Goal: Information Seeking & Learning: Learn about a topic

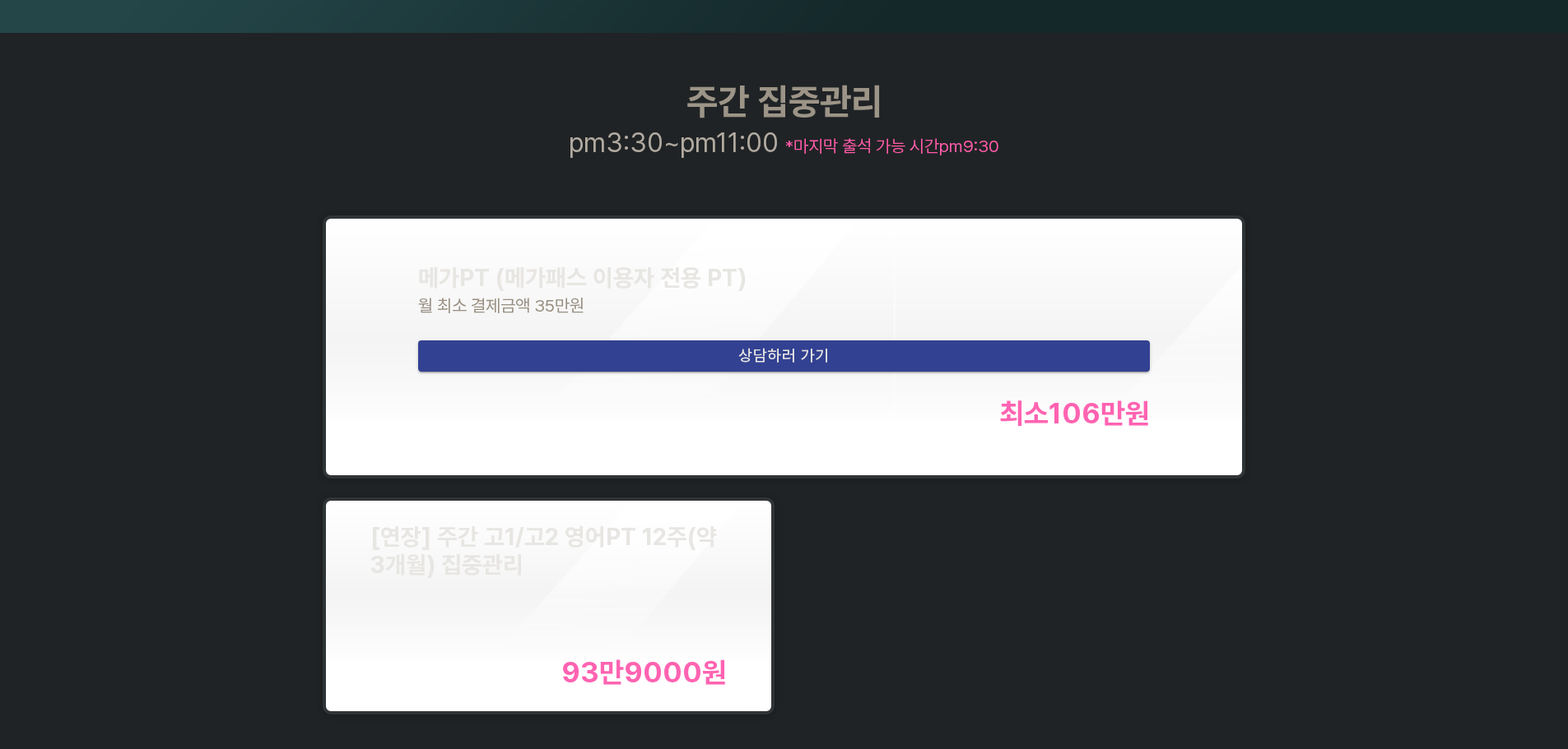
scroll to position [2221, 0]
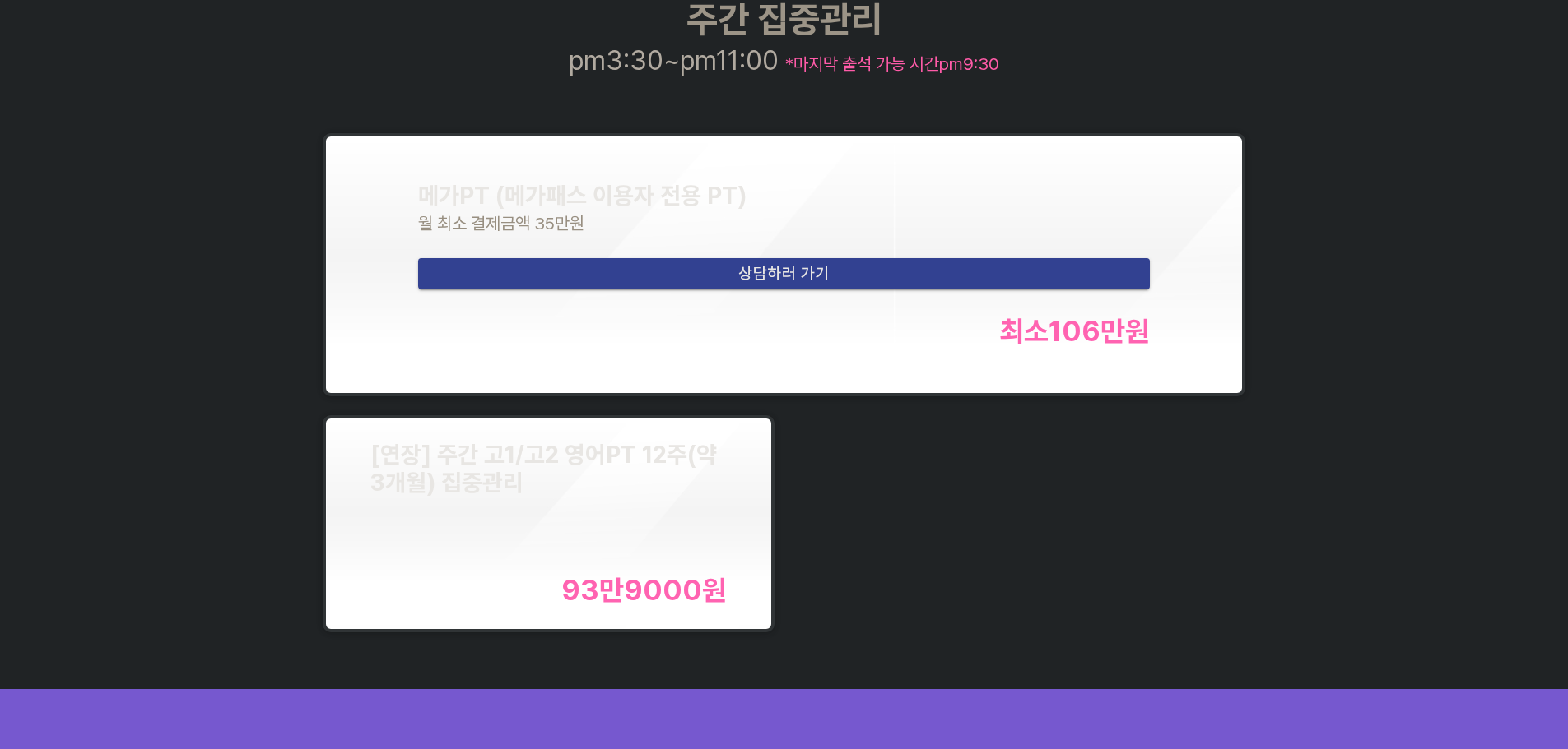
click at [973, 535] on div "메가PT (메가패스 이용자 전용 PT) 월 최소 결제금액 35만원 상담하러 가기 최소 106만 원 [연장] 주간 고1/고2 영어PT 12주(약…" at bounding box center [784, 383] width 941 height 518
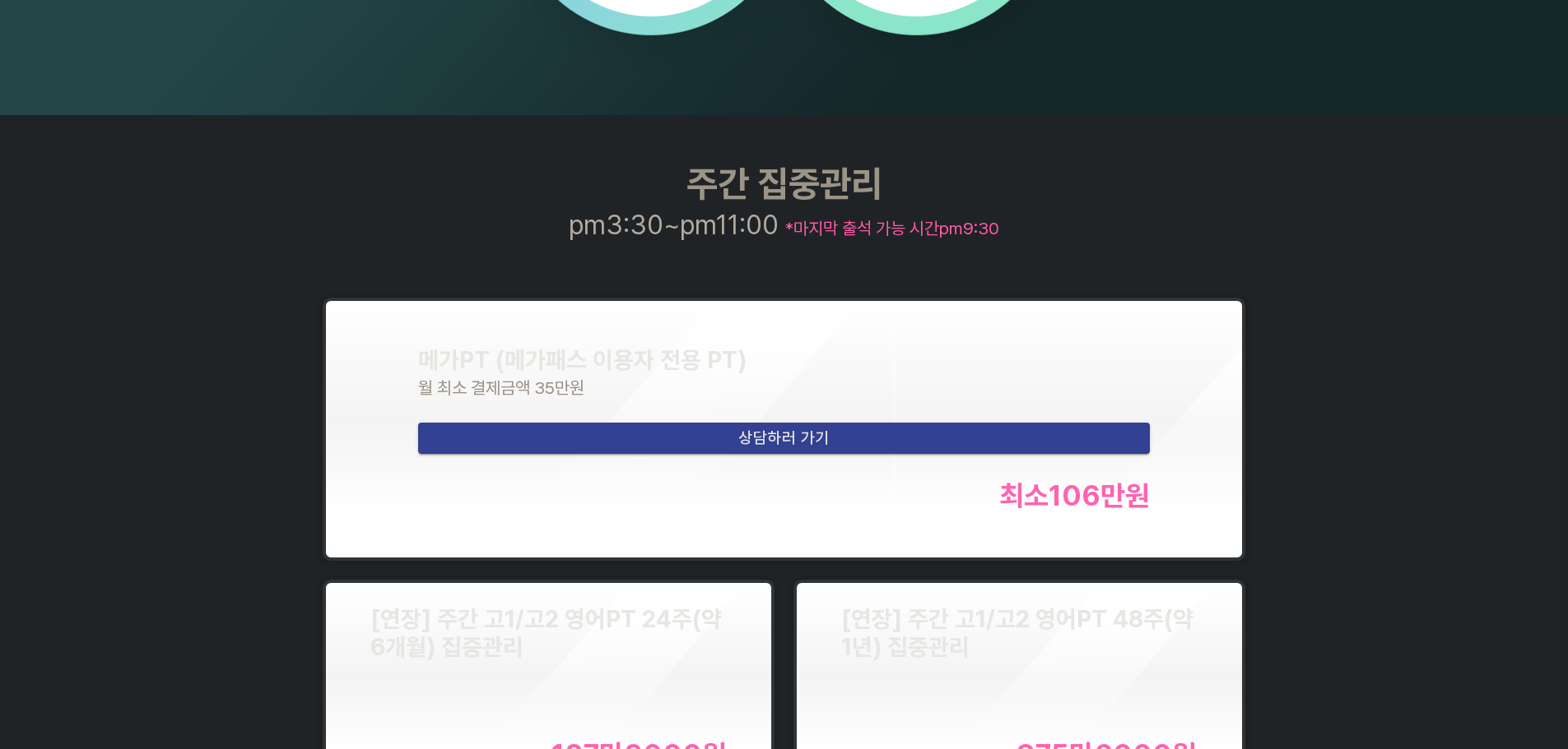
scroll to position [2221, 0]
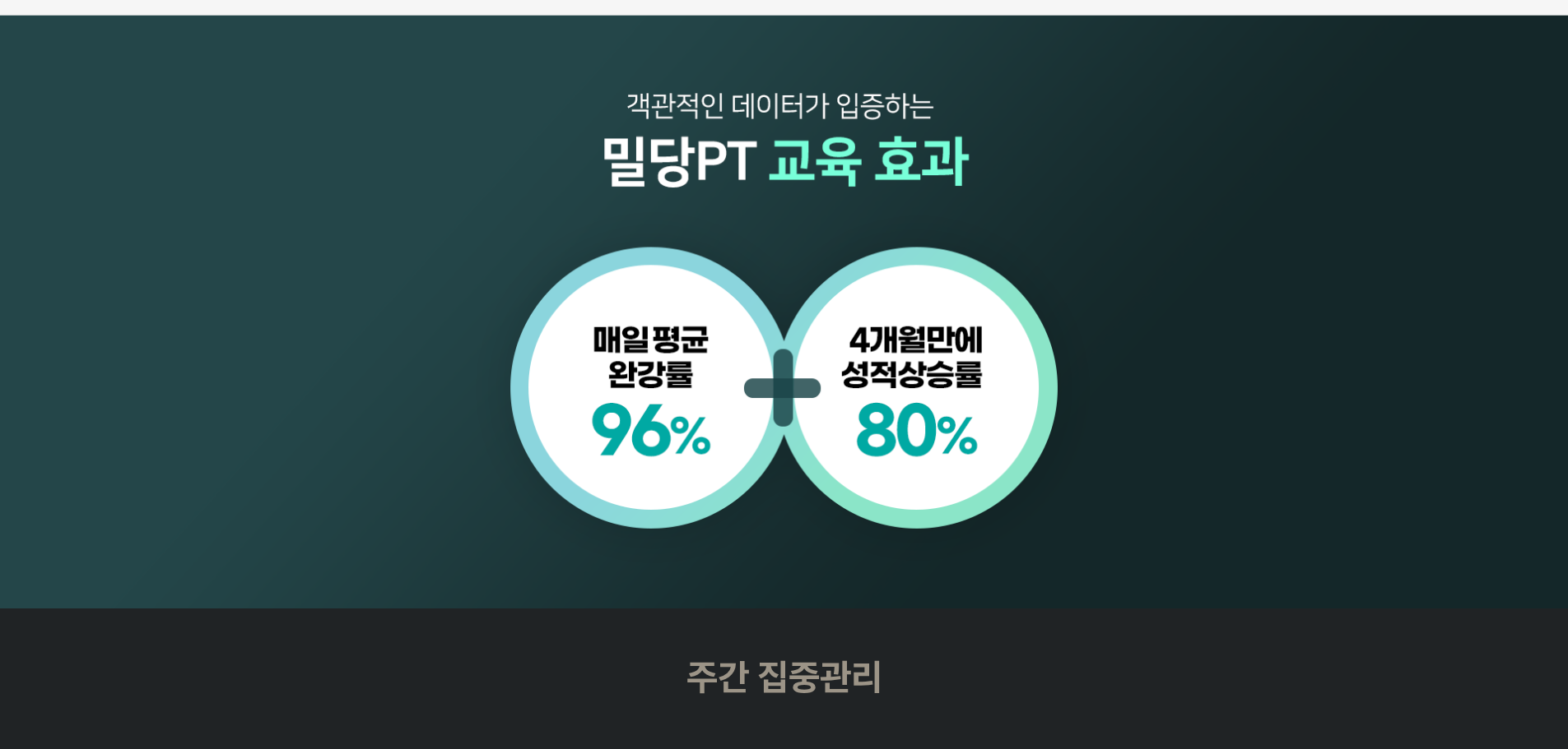
scroll to position [1975, 0]
